Goal: Check status: Check status

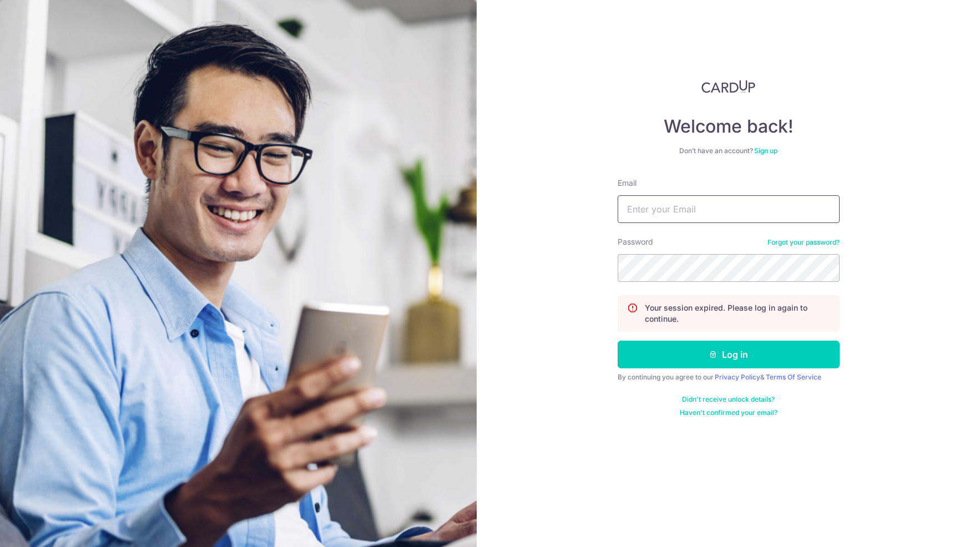
click at [646, 205] on input "Email" at bounding box center [729, 209] width 222 height 28
type input "[EMAIL_ADDRESS][DOMAIN_NAME]"
click at [726, 354] on button "Log in" at bounding box center [729, 355] width 222 height 28
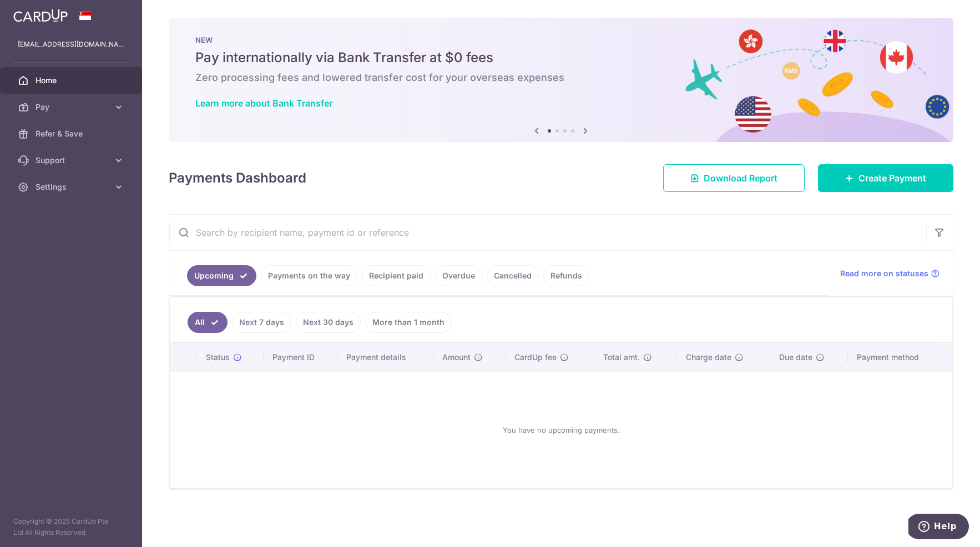
click at [421, 280] on link "Recipient paid" at bounding box center [396, 275] width 69 height 21
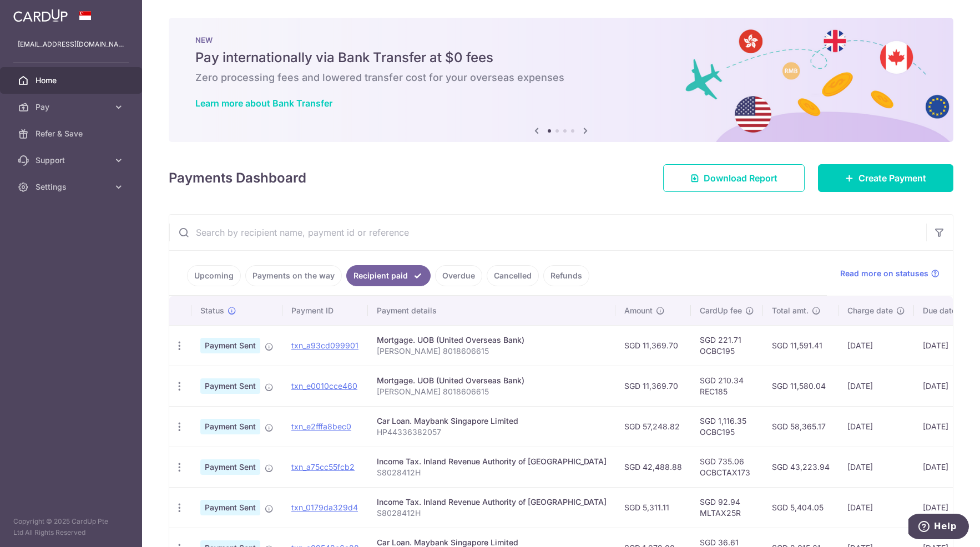
click at [468, 277] on link "Overdue" at bounding box center [458, 275] width 47 height 21
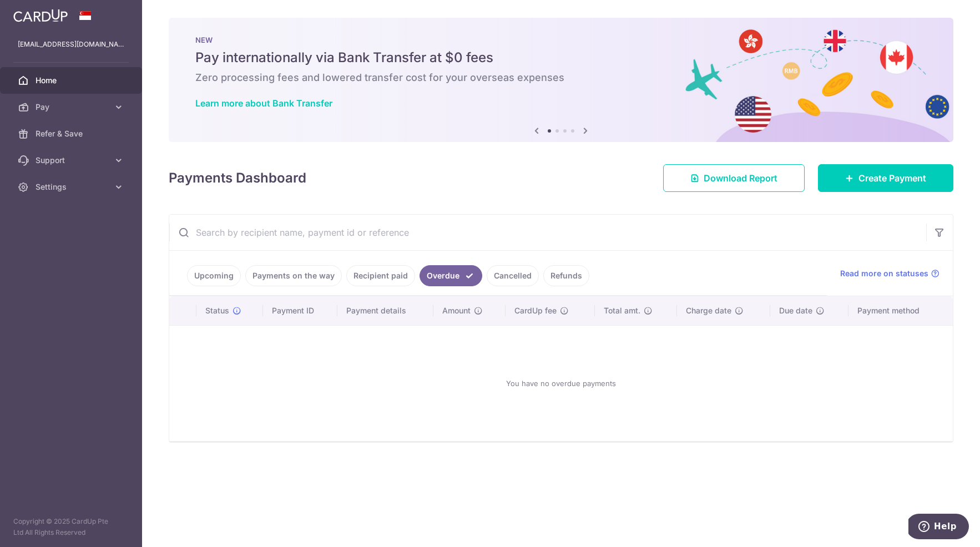
click at [493, 276] on link "Cancelled" at bounding box center [513, 275] width 52 height 21
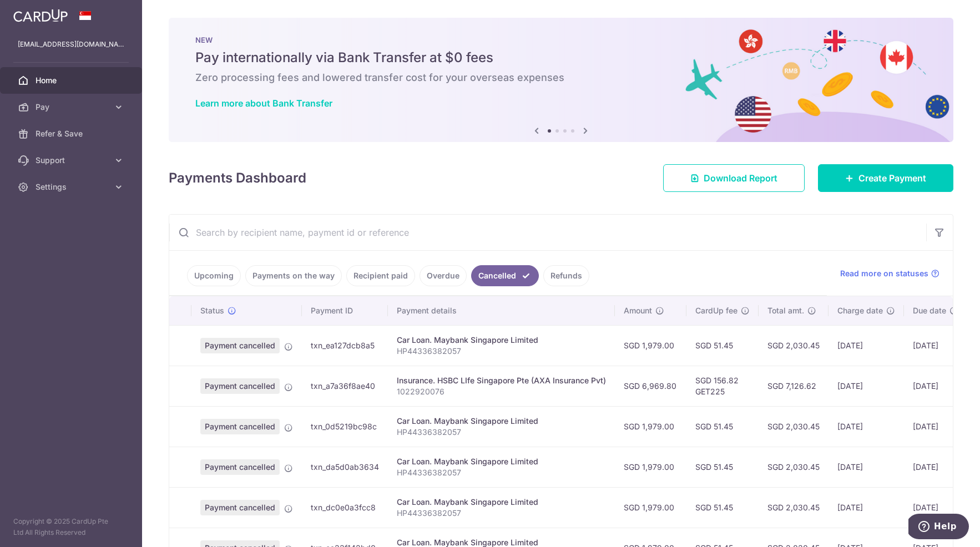
click at [558, 277] on link "Refunds" at bounding box center [566, 275] width 46 height 21
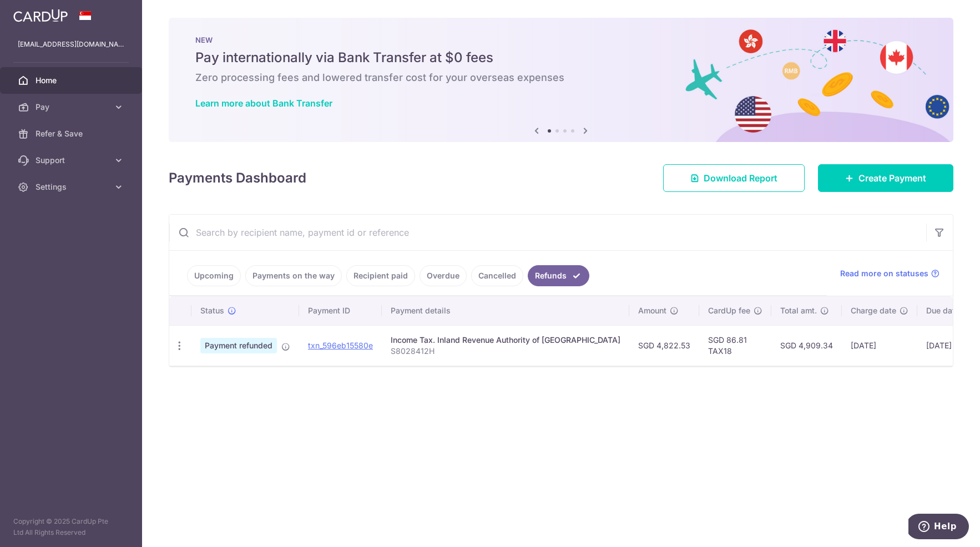
click at [295, 278] on link "Payments on the way" at bounding box center [293, 275] width 97 height 21
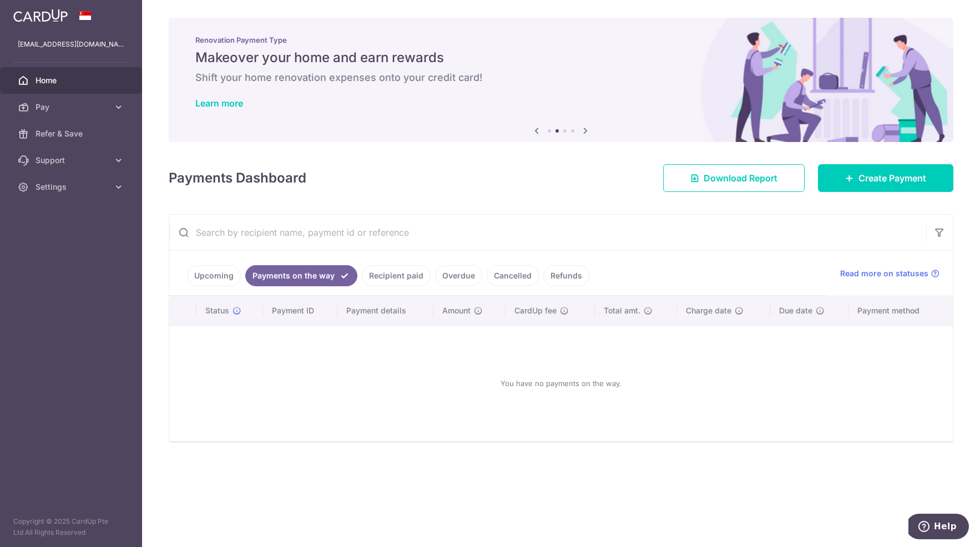
click at [217, 276] on link "Upcoming" at bounding box center [214, 275] width 54 height 21
